Goal: Task Accomplishment & Management: Complete application form

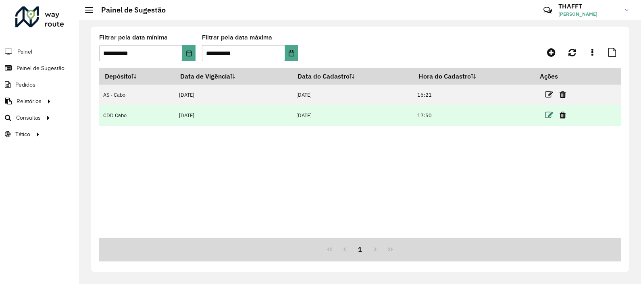
click at [550, 117] on icon at bounding box center [549, 115] width 8 height 8
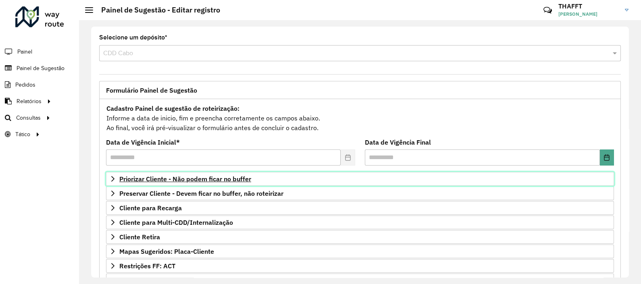
click at [218, 179] on span "Priorizar Cliente - Não podem ficar no buffer" at bounding box center [185, 179] width 132 height 6
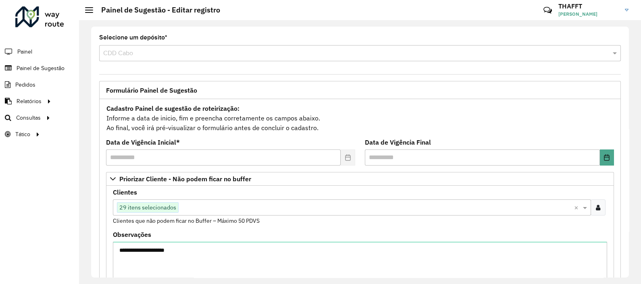
click at [238, 205] on input "text" at bounding box center [377, 208] width 396 height 10
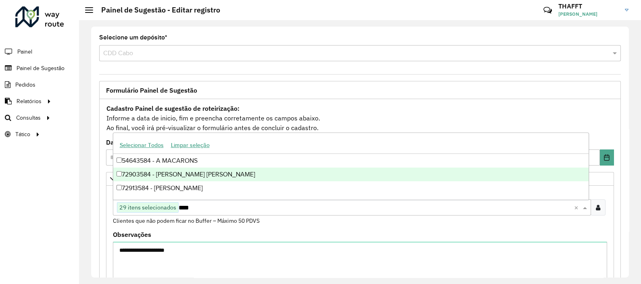
type input "****"
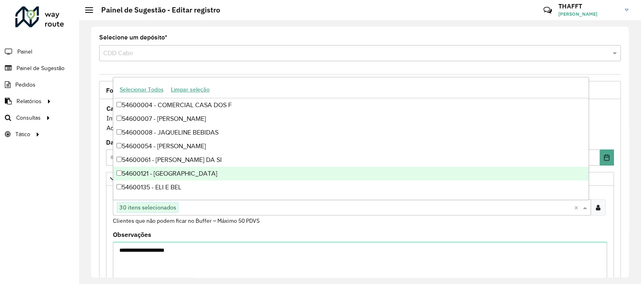
click at [35, 246] on div "Roteirizador AmbevTech Painel Painel de Sugestão Pedidos Relatórios Clientes Cl…" at bounding box center [39, 142] width 79 height 284
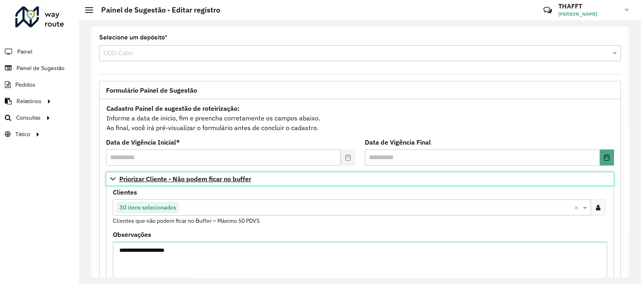
click at [114, 176] on icon at bounding box center [113, 179] width 6 height 6
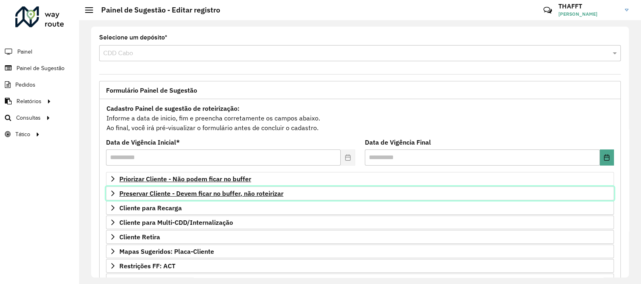
click at [131, 193] on span "Preservar Cliente - Devem ficar no buffer, não roteirizar" at bounding box center [201, 193] width 164 height 6
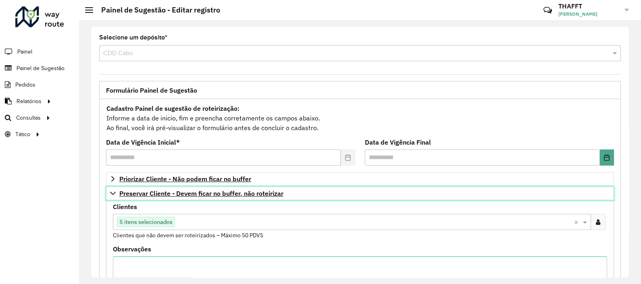
click at [131, 194] on span "Preservar Cliente - Devem ficar no buffer, não roteirizar" at bounding box center [201, 193] width 164 height 6
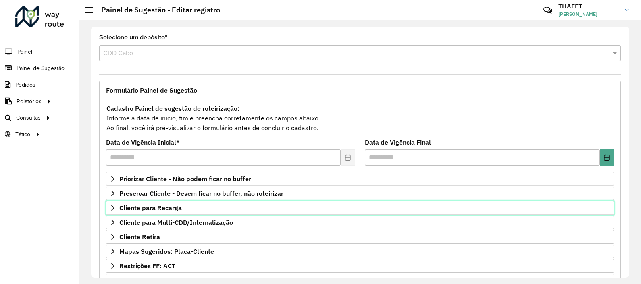
click at [160, 206] on span "Cliente para Recarga" at bounding box center [150, 208] width 63 height 6
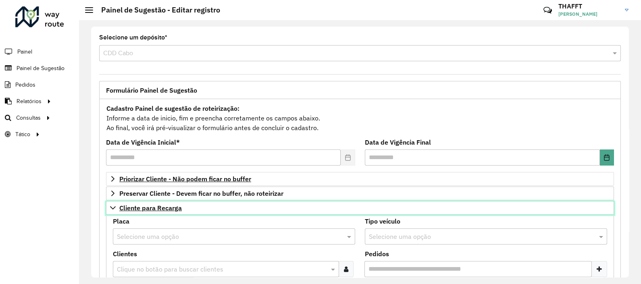
click at [160, 206] on span "Cliente para Recarga" at bounding box center [150, 208] width 63 height 6
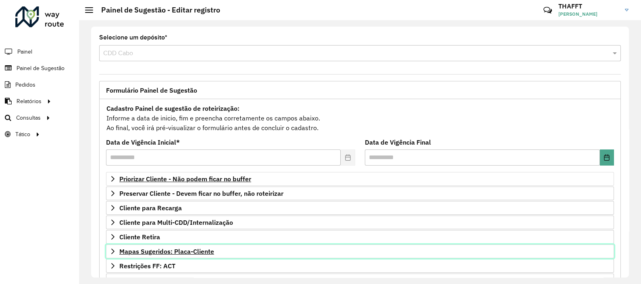
click at [162, 249] on span "Mapas Sugeridos: Placa-Cliente" at bounding box center [166, 251] width 95 height 6
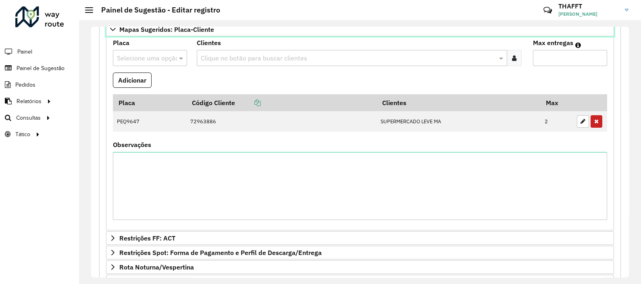
scroll to position [310, 0]
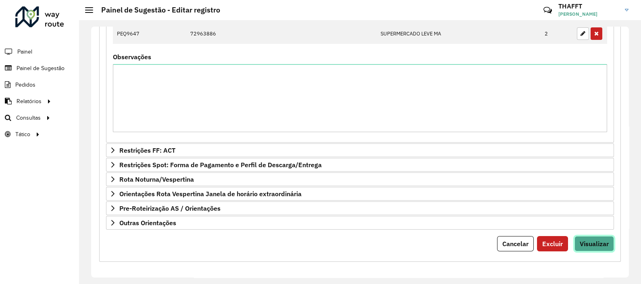
click at [597, 240] on span "Visualizar" at bounding box center [594, 244] width 29 height 8
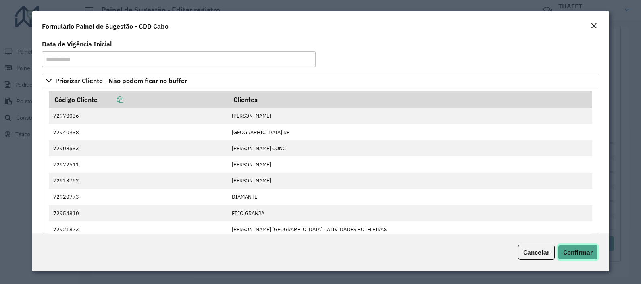
click at [584, 252] on span "Confirmar" at bounding box center [577, 252] width 29 height 8
